Goal: Information Seeking & Learning: Check status

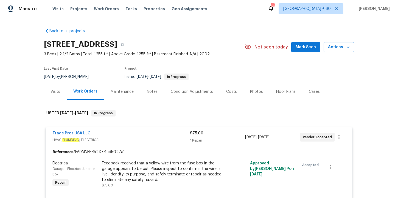
scroll to position [416, 0]
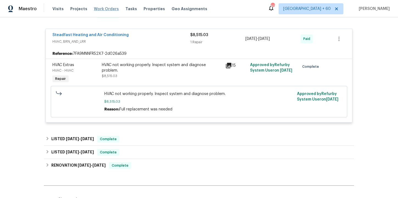
click at [106, 9] on span "Work Orders" at bounding box center [106, 8] width 25 height 5
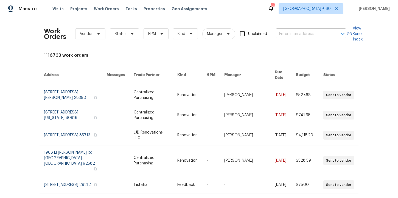
click at [292, 33] on input "text" at bounding box center [303, 34] width 55 height 9
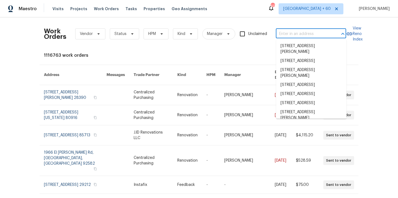
paste input "8 Howell Cir Greenville, SC 29615"
type input "8 Howell Cir Greenville, SC 29615"
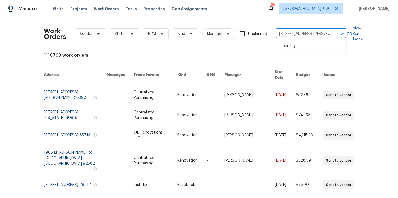
scroll to position [0, 8]
click at [295, 43] on li "8 Howell Cir, Greenville, SC 29615" at bounding box center [311, 48] width 70 height 15
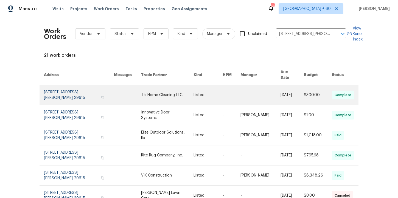
click at [63, 92] on link at bounding box center [79, 95] width 70 height 20
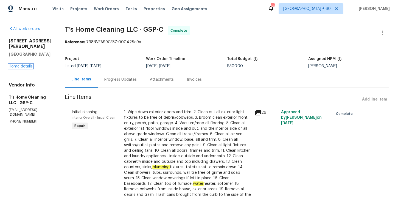
click at [27, 64] on link "Home details" at bounding box center [21, 66] width 24 height 4
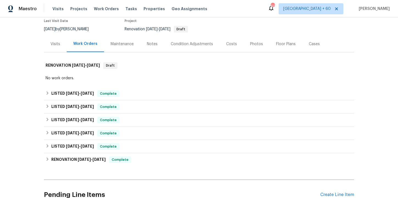
scroll to position [51, 0]
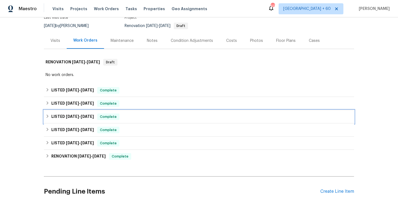
click at [129, 116] on div "LISTED 5/23/25 - 6/5/25 Complete" at bounding box center [199, 116] width 307 height 7
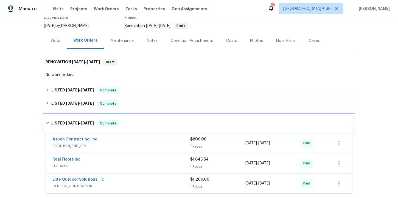
scroll to position [51, 0]
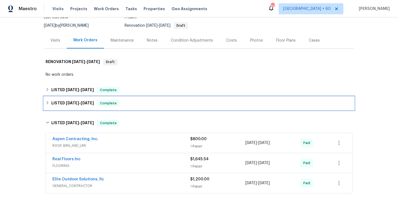
click at [137, 104] on div "LISTED 8/3/25 - 8/7/25 Complete" at bounding box center [199, 103] width 307 height 7
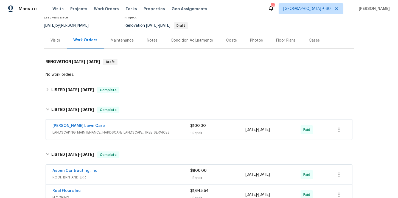
click at [142, 129] on div "Lemmon Lawn Care" at bounding box center [121, 126] width 138 height 7
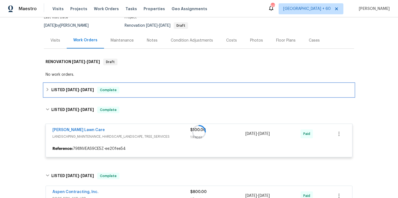
click at [134, 89] on div "LISTED 8/8/25 - 8/20/25 Complete" at bounding box center [199, 90] width 307 height 7
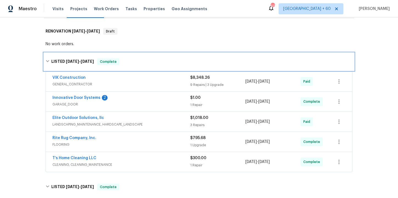
scroll to position [98, 0]
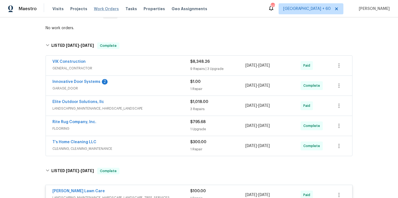
click at [106, 11] on span "Work Orders" at bounding box center [106, 8] width 25 height 5
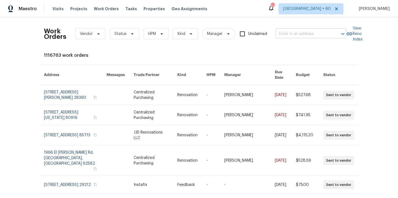
click at [293, 30] on input "text" at bounding box center [303, 34] width 55 height 9
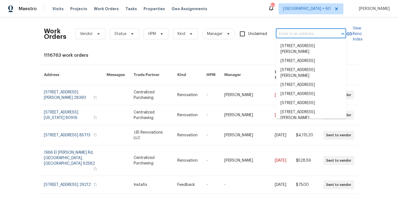
paste input "103 Nut Leaf Ln Greenville, SC 29605"
type input "103 Nut Leaf Ln Greenville, SC 29605"
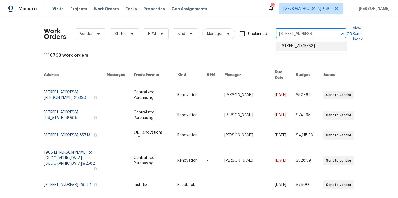
click at [300, 48] on li "103 Nut Leaf Ln, Greenville, SC 29605" at bounding box center [311, 45] width 70 height 9
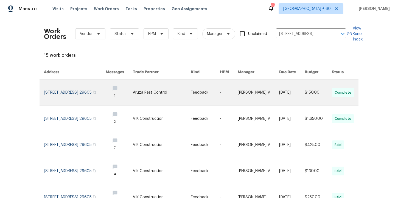
click at [63, 88] on link at bounding box center [75, 92] width 62 height 26
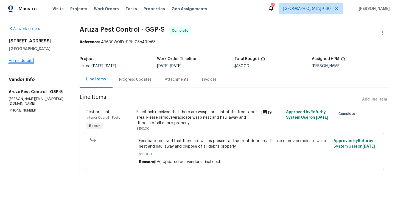
click at [30, 61] on link "Home details" at bounding box center [21, 61] width 24 height 4
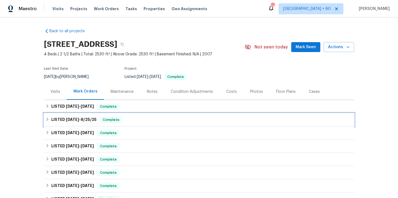
click at [134, 121] on div "LISTED 8/22/25 - 8/25/25 Complete" at bounding box center [199, 119] width 307 height 7
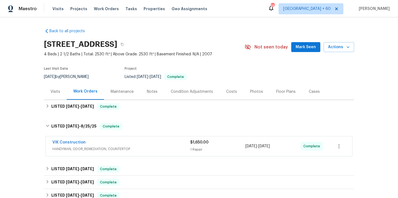
click at [151, 148] on span "HANDYMAN, ODOR_REMEDIATION, COUNTERTOP" at bounding box center [121, 148] width 138 height 5
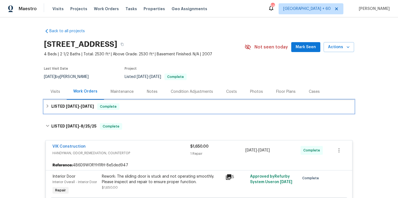
click at [148, 103] on div "LISTED 8/22/25 - 8/27/25 Complete" at bounding box center [199, 106] width 307 height 7
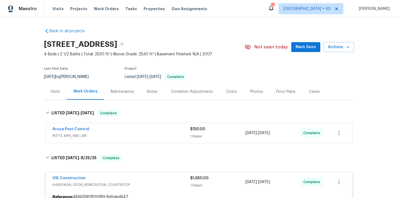
click at [153, 134] on span "PESTS, BRN_AND_LRR" at bounding box center [121, 135] width 138 height 5
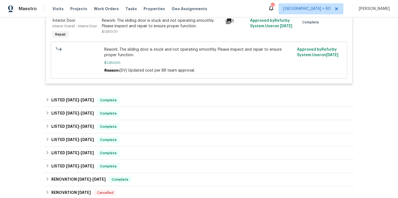
scroll to position [277, 0]
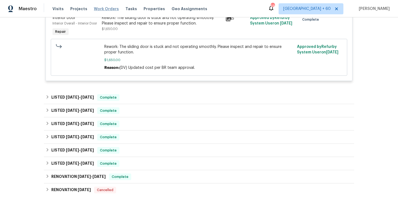
click at [105, 8] on span "Work Orders" at bounding box center [106, 8] width 25 height 5
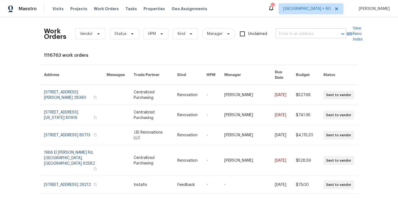
click at [293, 34] on input "text" at bounding box center [303, 34] width 55 height 9
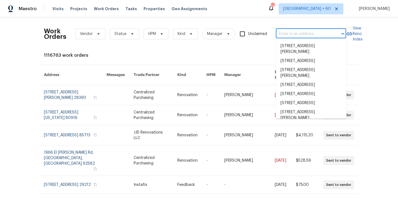
paste input "79 Topsail Ct Greenville, SC 29611"
type input "79 Topsail Ct Greenville, SC 29611"
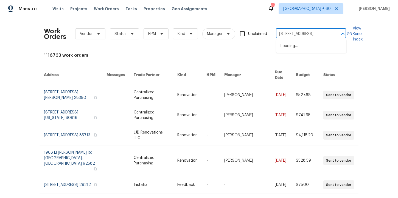
scroll to position [0, 9]
click at [303, 46] on li "79 Topsail Ct, Greenville, SC 29611" at bounding box center [311, 45] width 70 height 9
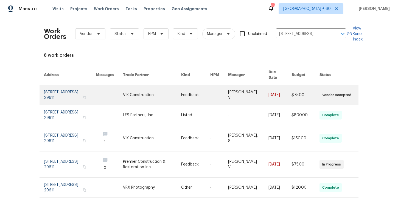
click at [61, 93] on link at bounding box center [70, 95] width 52 height 20
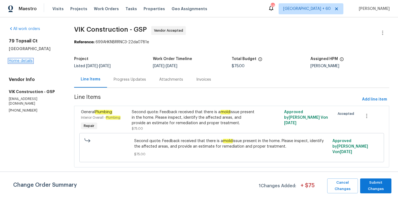
click at [28, 60] on link "Home details" at bounding box center [21, 61] width 24 height 4
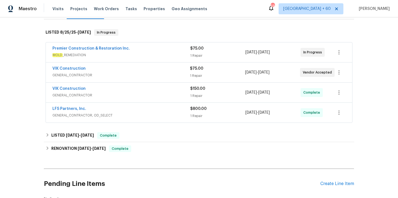
scroll to position [84, 0]
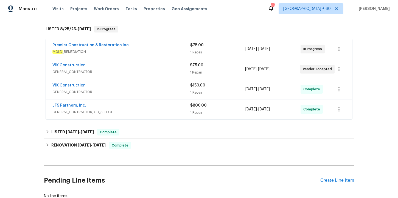
click at [138, 110] on span "GENERAL_CONTRACTOR, OD_SELECT" at bounding box center [121, 111] width 138 height 5
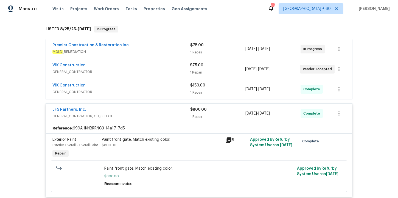
click at [131, 82] on div "VIK Construction GENERAL_CONTRACTOR $150.00 1 Repair 8/28/2025 - 8/28/2025 Comp…" at bounding box center [199, 89] width 307 height 20
click at [134, 89] on span "GENERAL_CONTRACTOR" at bounding box center [121, 91] width 138 height 5
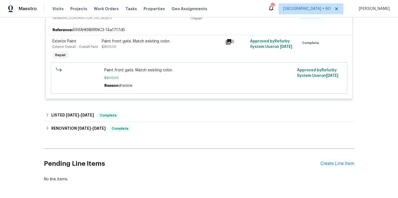
scroll to position [270, 0]
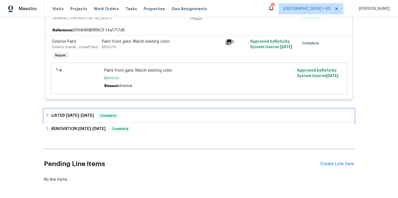
click at [135, 116] on div "LISTED 8/14/25 - 8/15/25 Complete" at bounding box center [199, 115] width 307 height 7
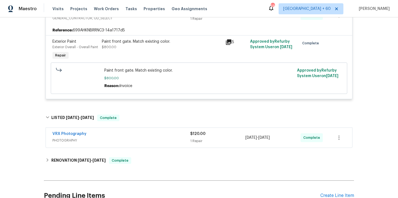
click at [140, 140] on span "PHOTOGRAPHY" at bounding box center [121, 139] width 138 height 5
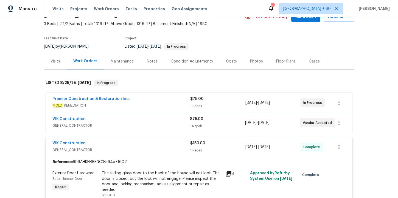
scroll to position [26, 0]
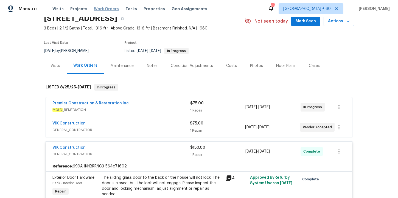
click at [105, 8] on span "Work Orders" at bounding box center [106, 8] width 25 height 5
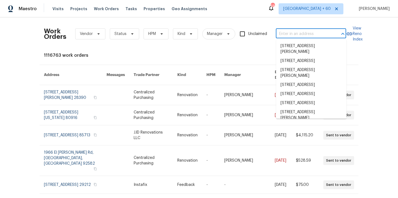
click at [293, 36] on input "text" at bounding box center [303, 34] width 55 height 9
paste input "9 Hillside Ave Braintree, MA 02184"
type input "9 Hillside Ave Braintree, MA 02184"
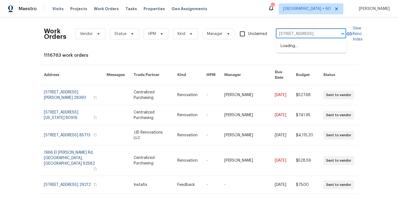
scroll to position [0, 10]
click at [296, 49] on li "9 Hillside Ave, Braintree, MA 02184" at bounding box center [311, 45] width 70 height 9
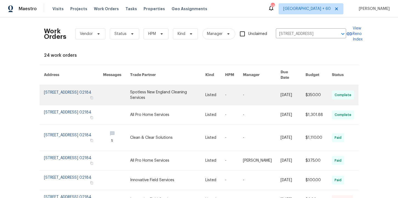
click at [63, 91] on link at bounding box center [73, 95] width 59 height 20
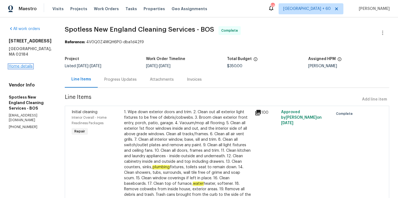
click at [21, 64] on link "Home details" at bounding box center [21, 66] width 24 height 4
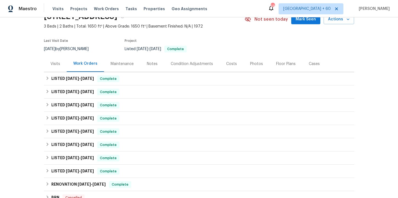
scroll to position [28, 0]
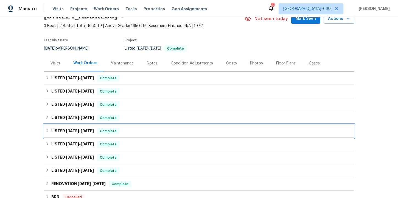
click at [152, 130] on div "LISTED 2/14/25 - 2/18/25 Complete" at bounding box center [199, 130] width 307 height 7
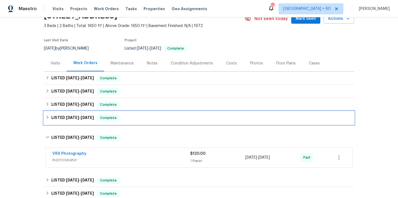
click at [151, 117] on div "LISTED 4/7/25 - 4/11/25 Complete" at bounding box center [199, 117] width 307 height 7
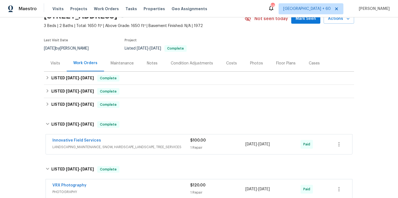
click at [155, 145] on span "LANDSCAPING_MAINTENANCE, SNOW, HARDSCAPE_LANDSCAPE, TREE_SERVICES" at bounding box center [121, 146] width 138 height 5
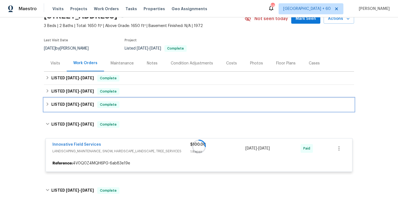
click at [145, 107] on div "LISTED 4/15/25 - 4/17/25 Complete" at bounding box center [199, 104] width 307 height 7
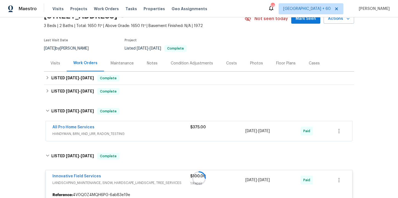
click at [151, 131] on span "HANDYMAN, BRN_AND_LRR, RADON_TESTING" at bounding box center [121, 133] width 138 height 5
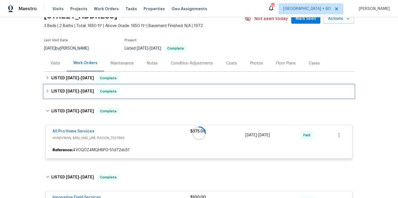
click at [136, 90] on div "LISTED 5/30/25 - 6/4/25 Complete" at bounding box center [199, 91] width 307 height 7
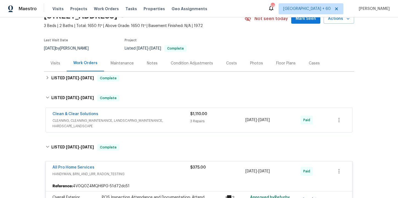
click at [148, 122] on span "CLEANING, CLEANING_MAINTENANCE, LANDSCAPING_MAINTENANCE, HARDSCAPE_LANDSCAPE" at bounding box center [121, 123] width 138 height 11
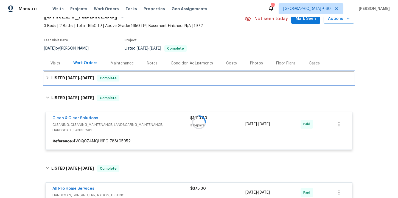
click at [140, 76] on div "LISTED 8/11/25 - 8/29/25 Complete" at bounding box center [199, 78] width 307 height 7
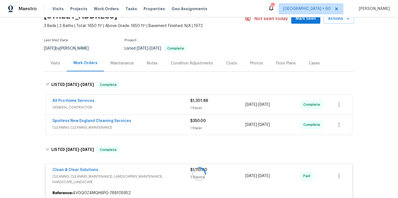
click at [154, 124] on span "CLEANING, CLEANING_MAINTENANCE" at bounding box center [121, 126] width 138 height 5
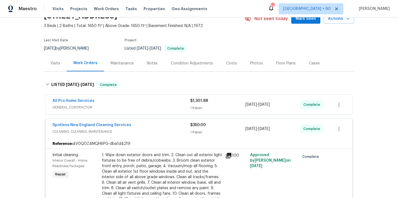
click at [151, 103] on div "All Pro Home Services" at bounding box center [121, 101] width 138 height 7
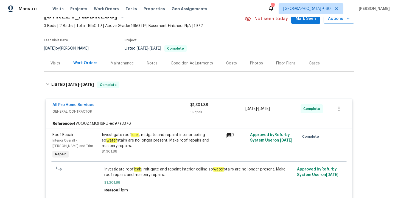
scroll to position [53, 0]
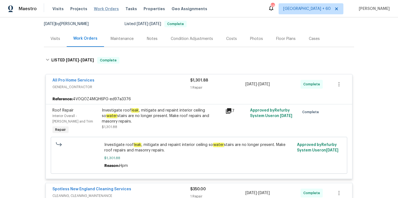
click at [104, 7] on span "Work Orders" at bounding box center [106, 8] width 25 height 5
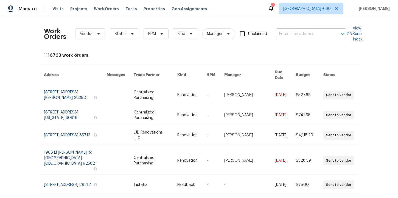
click at [294, 34] on input "text" at bounding box center [303, 34] width 55 height 9
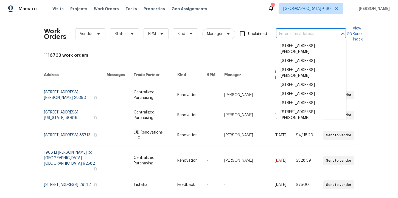
paste input "111 E 1st St Jacksonville true 10, FL 32206"
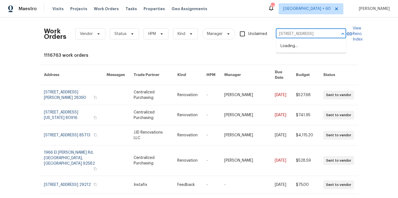
type input "111 E 1st St Jacksonville"
click at [297, 60] on li "111 E 1st St Apt 10, Jacksonville, FL 32206" at bounding box center [311, 55] width 70 height 9
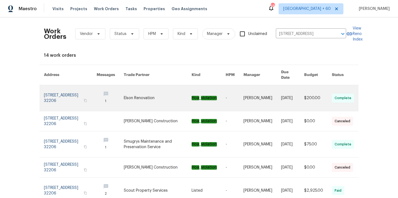
click at [61, 88] on link at bounding box center [70, 98] width 53 height 26
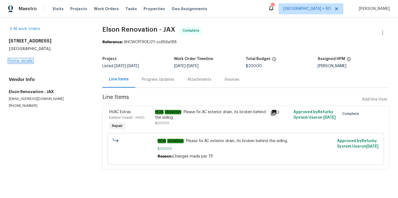
click at [20, 59] on link "Home details" at bounding box center [21, 61] width 24 height 4
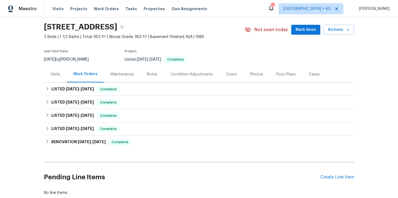
scroll to position [31, 0]
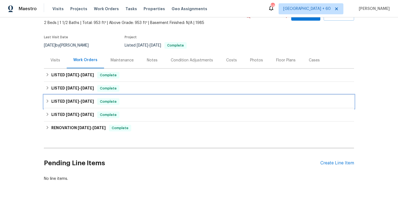
click at [132, 104] on div "LISTED 7/17/25 - 7/25/25 Complete" at bounding box center [199, 101] width 307 height 7
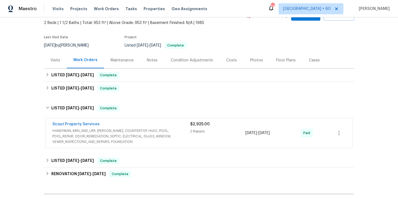
click at [154, 135] on span "HANDYMAN, BRN_AND_LRR, WELLS, COUNTERTOP, HVAC, POOL, POOL_REPAIR, ODOR_REMEDIA…" at bounding box center [121, 136] width 138 height 16
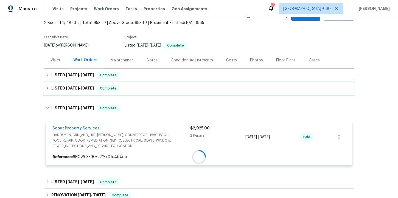
click at [143, 87] on div "LISTED 7/30/25 - 8/6/25 Complete" at bounding box center [199, 88] width 307 height 7
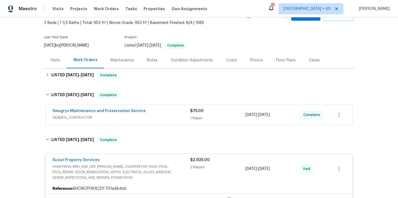
click at [152, 116] on span "GENERAL_CONTRACTOR" at bounding box center [121, 117] width 138 height 5
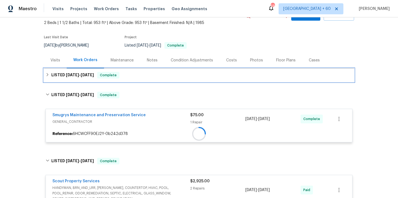
click at [143, 76] on div "LISTED 8/29/25 - 9/4/25 Complete" at bounding box center [199, 75] width 307 height 7
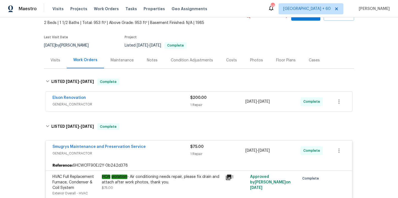
click at [151, 103] on span "GENERAL_CONTRACTOR" at bounding box center [121, 103] width 138 height 5
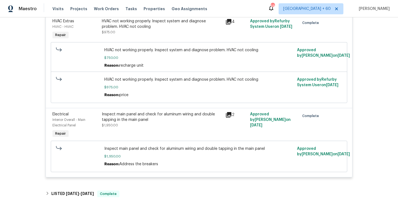
scroll to position [439, 0]
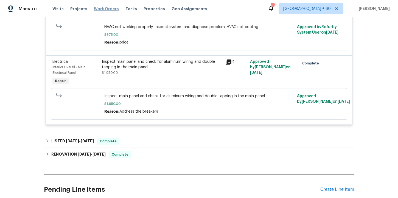
click at [107, 7] on span "Work Orders" at bounding box center [106, 8] width 25 height 5
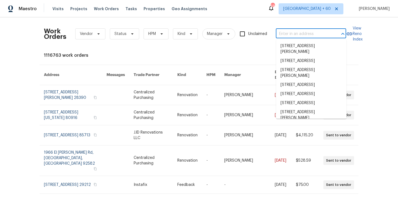
click at [299, 32] on input "text" at bounding box center [303, 34] width 55 height 9
paste input "1110 Robert Pointe Way Lawrenceville, GA 30045"
type input "1110 Robert Pointe Way Lawrenceville, GA 30045"
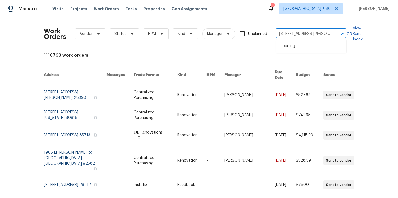
scroll to position [0, 36]
click at [309, 49] on li "1110 Robert Pointe Way, Lawrenceville, GA 30045" at bounding box center [311, 48] width 70 height 15
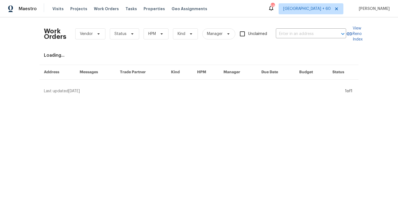
type input "1110 Robert Pointe Way, Lawrenceville, GA 30045"
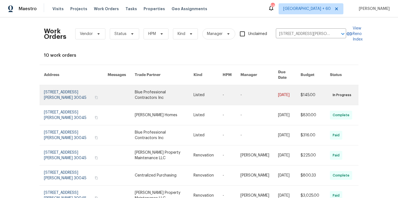
click at [68, 90] on link at bounding box center [76, 95] width 64 height 20
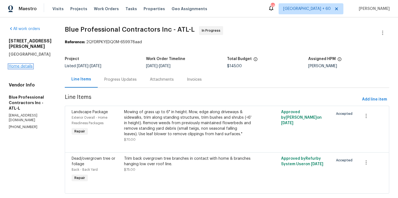
click at [26, 64] on link "Home details" at bounding box center [21, 66] width 24 height 4
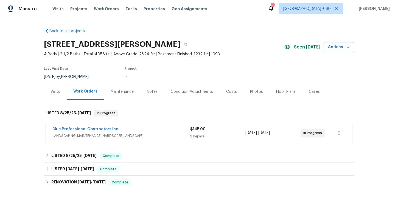
scroll to position [51, 0]
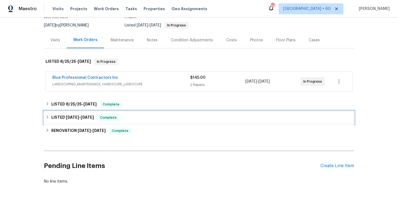
click at [136, 118] on div "LISTED 4/25/25 - 4/29/25 Complete" at bounding box center [199, 117] width 307 height 7
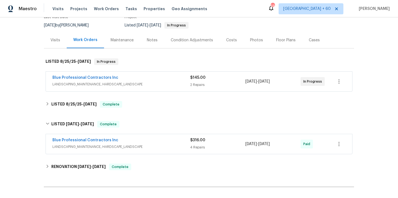
click at [154, 146] on span "LANDSCAPING_MAINTENANCE, HARDSCAPE_LANDSCAPE" at bounding box center [121, 146] width 138 height 5
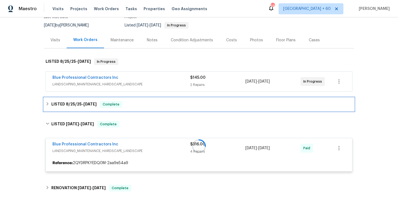
click at [148, 105] on div "LISTED 8/25/25 - 8/28/25 Complete" at bounding box center [199, 104] width 307 height 7
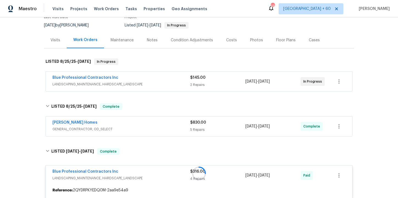
click at [153, 125] on div "Therrien Homes" at bounding box center [121, 123] width 138 height 7
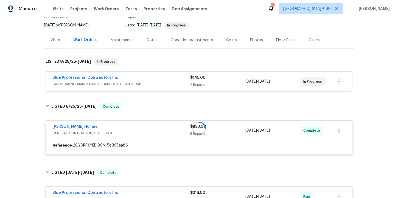
click at [158, 82] on span "LANDSCAPING_MAINTENANCE, HARDSCAPE_LANDSCAPE" at bounding box center [121, 83] width 138 height 5
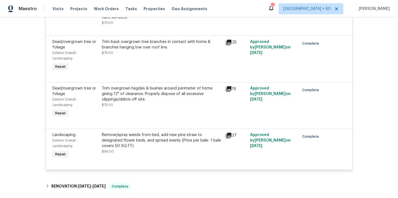
scroll to position [711, 0]
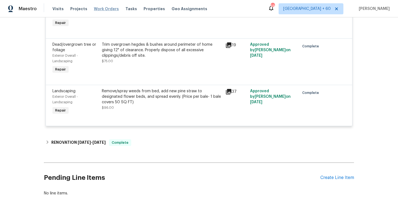
click at [98, 9] on span "Work Orders" at bounding box center [106, 8] width 25 height 5
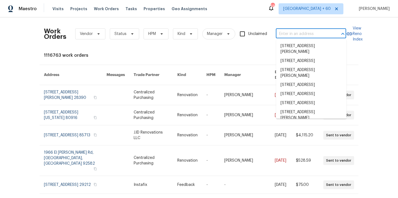
click at [302, 33] on input "text" at bounding box center [303, 34] width 55 height 9
paste input "7615 Campus Cv Sarasota, FL 34243"
type input "7615 Campus Cv Sarasota, FL 34243"
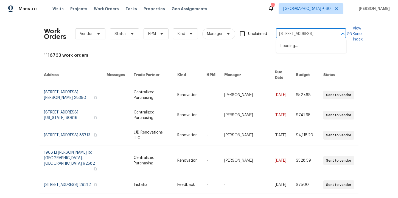
scroll to position [0, 13]
click at [303, 51] on li "7615 Campus Cv, Sarasota, FL 34243" at bounding box center [311, 45] width 70 height 9
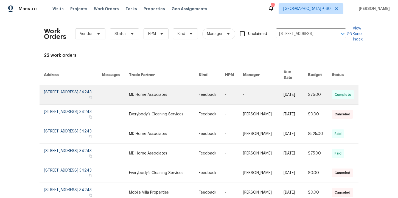
click at [61, 87] on link at bounding box center [73, 94] width 58 height 19
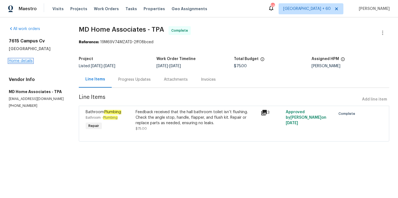
click at [26, 61] on link "Home details" at bounding box center [21, 61] width 24 height 4
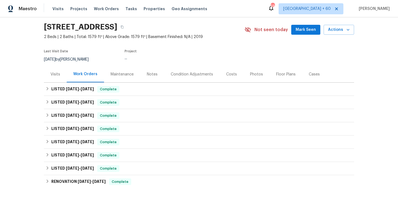
scroll to position [18, 0]
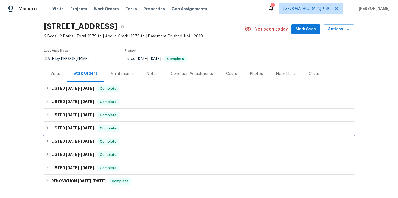
click at [134, 127] on div "LISTED 4/21/25 - 5/13/25 Complete" at bounding box center [199, 128] width 307 height 7
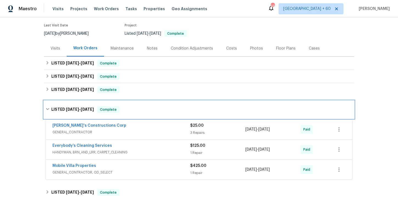
scroll to position [54, 0]
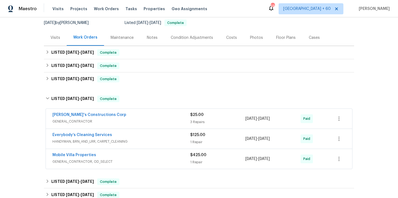
click at [147, 161] on span "GENERAL_CONTRACTOR, OD_SELECT" at bounding box center [121, 161] width 138 height 5
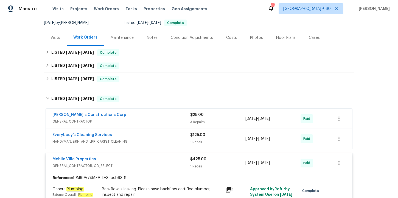
click at [141, 138] on span "HANDYMAN, BRN_AND_LRR, CARPET_CLEANING" at bounding box center [121, 140] width 138 height 5
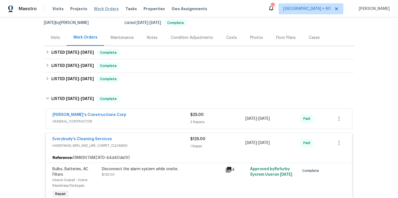
click at [99, 7] on span "Work Orders" at bounding box center [106, 8] width 25 height 5
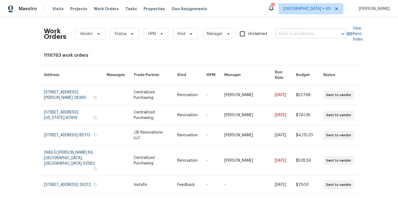
click at [296, 34] on input "text" at bounding box center [303, 34] width 55 height 9
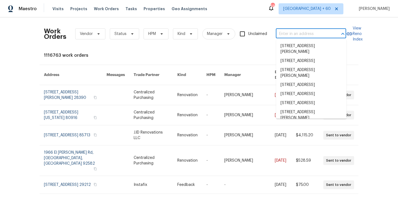
paste input "7087 Spinnaker Blvd Englewood, FL 34224"
type input "7087 Spinnaker Blvd Englewood, FL 34224"
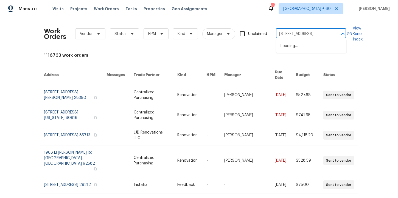
scroll to position [0, 24]
click at [302, 49] on li "7087 Spinnaker Blvd, Englewood, FL 34224" at bounding box center [311, 45] width 70 height 9
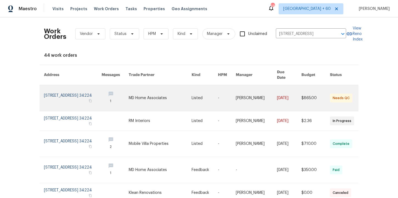
click at [62, 86] on link at bounding box center [73, 98] width 58 height 26
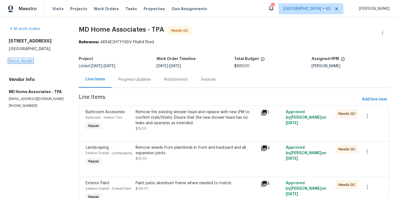
click at [26, 62] on link "Home details" at bounding box center [21, 61] width 24 height 4
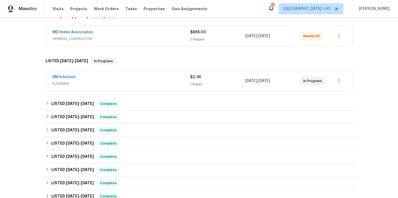
scroll to position [149, 0]
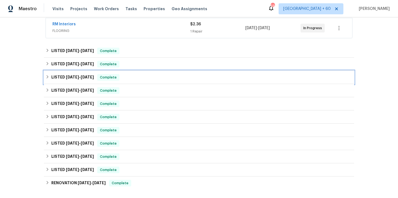
click at [135, 77] on div "LISTED 7/29/25 - 8/14/25 Complete" at bounding box center [199, 77] width 307 height 7
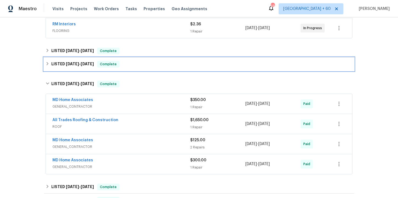
click at [142, 65] on div "LISTED 7/29/25 - 8/1/25 Complete" at bounding box center [199, 64] width 307 height 7
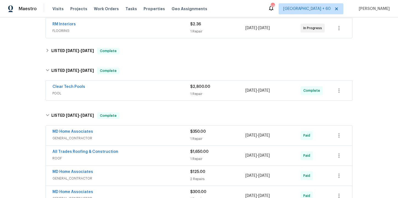
click at [145, 90] on div "Clear Tech Pools" at bounding box center [121, 87] width 138 height 7
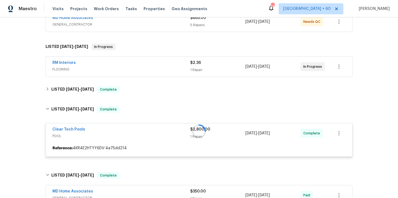
scroll to position [57, 0]
